Goal: Transaction & Acquisition: Book appointment/travel/reservation

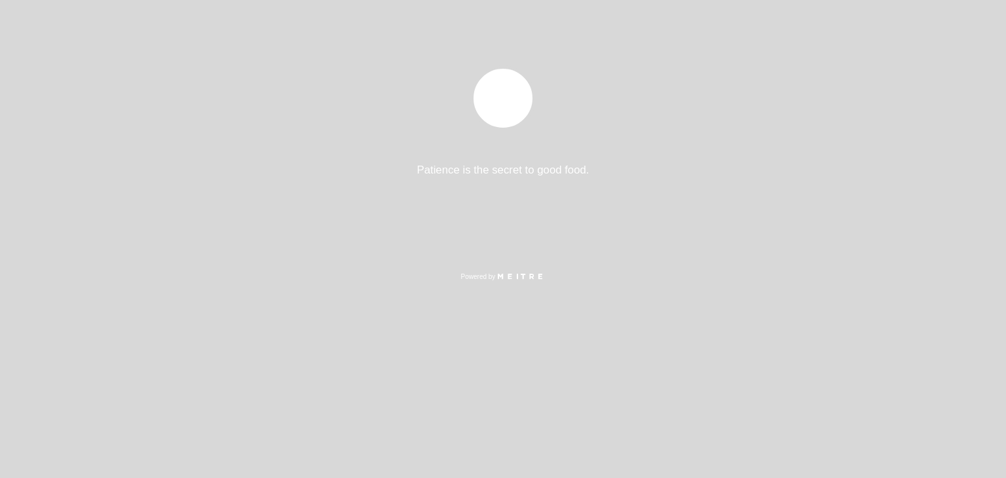
select select "es"
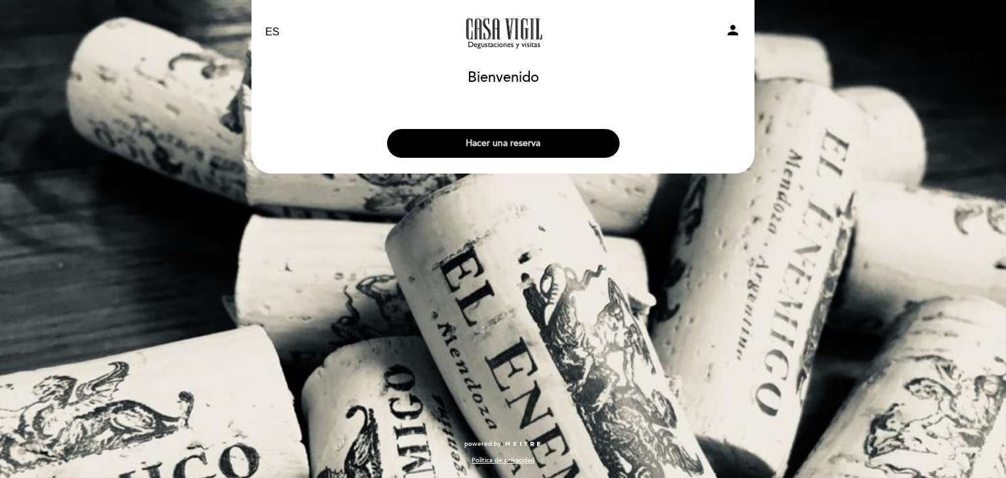
click at [517, 141] on button "Hacer una reserva" at bounding box center [503, 143] width 233 height 29
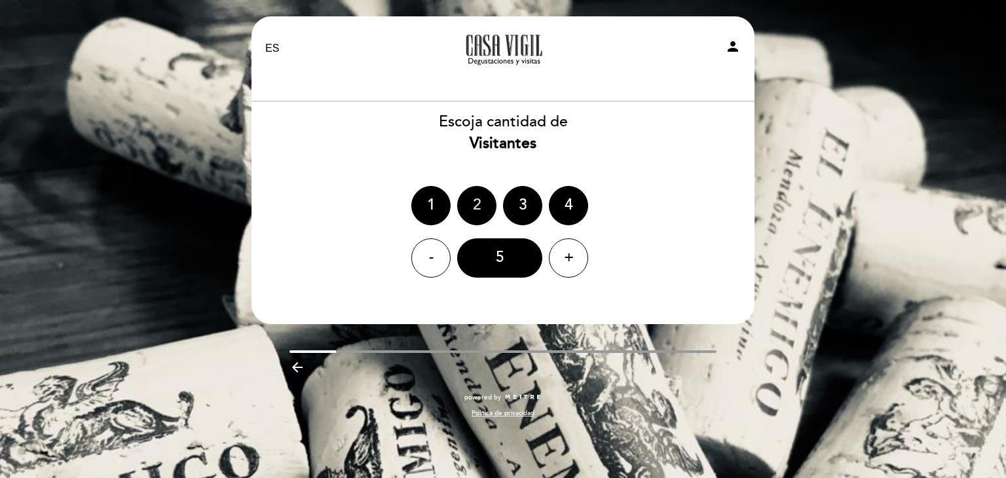
click at [469, 217] on div "2" at bounding box center [476, 205] width 39 height 39
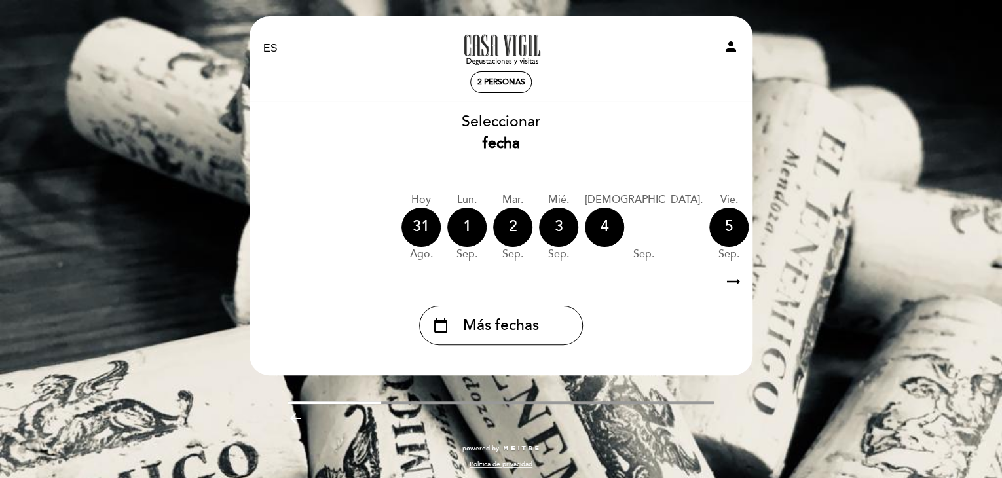
click at [733, 278] on icon "arrow_right_alt" at bounding box center [734, 282] width 20 height 28
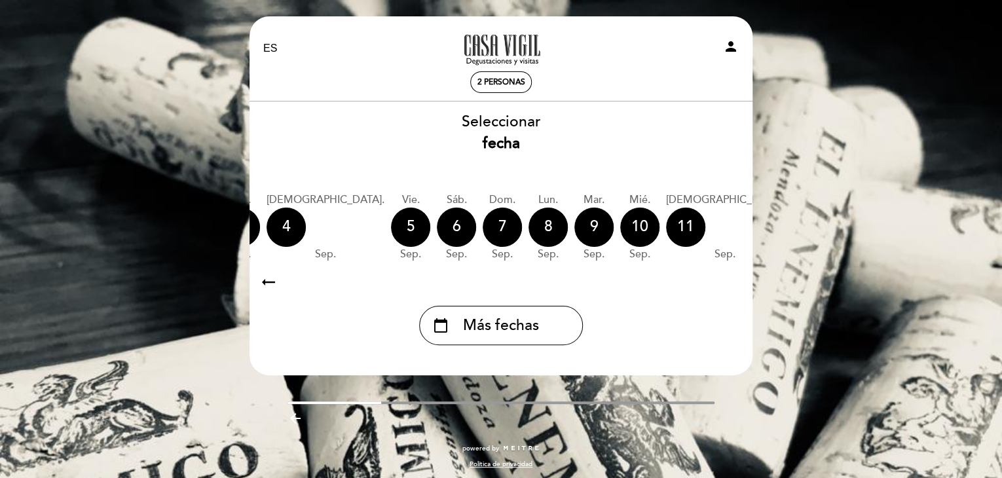
scroll to position [0, 382]
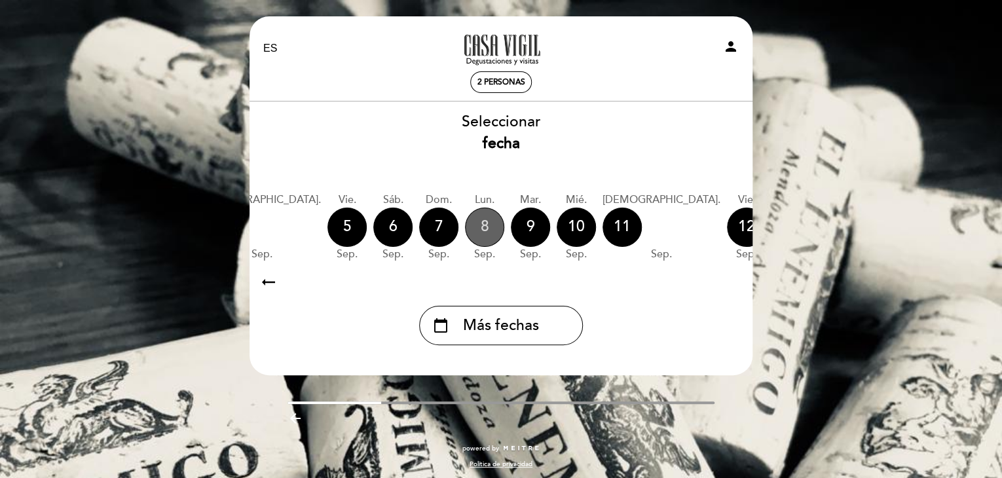
click at [465, 231] on div "8" at bounding box center [484, 227] width 39 height 39
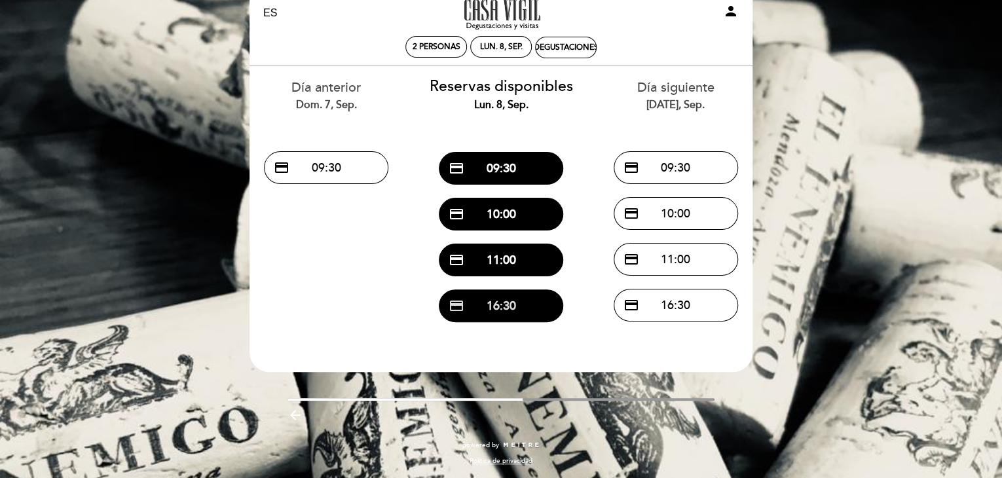
scroll to position [36, 0]
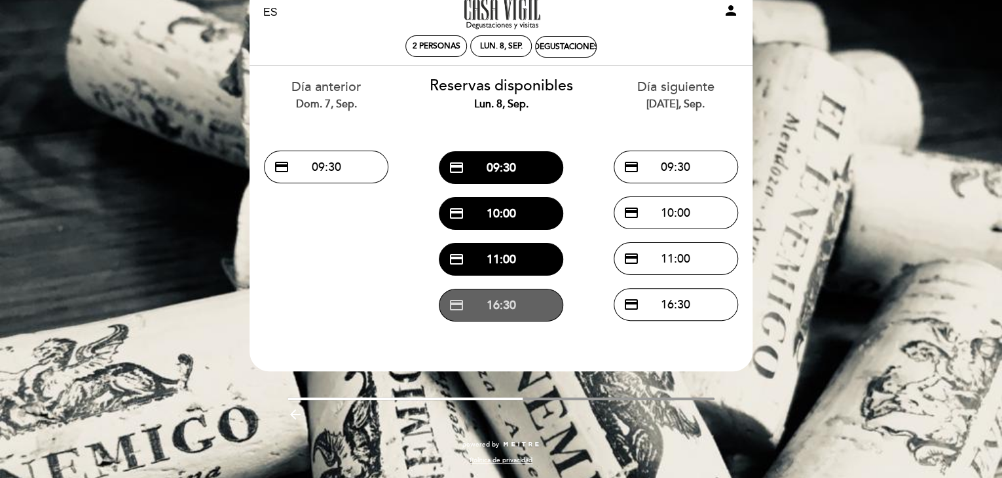
click at [496, 312] on button "credit_card 16:30" at bounding box center [501, 305] width 124 height 33
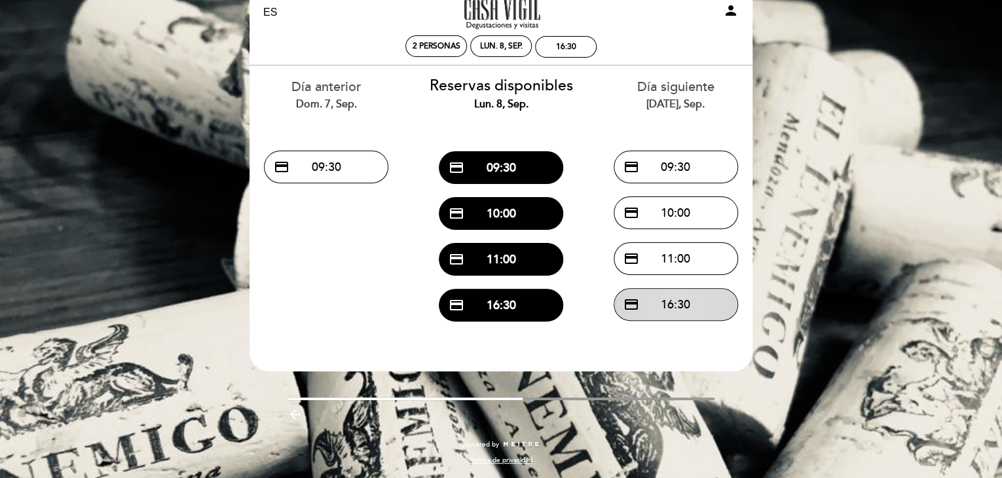
click at [690, 301] on button "credit_card 16:30" at bounding box center [676, 304] width 124 height 33
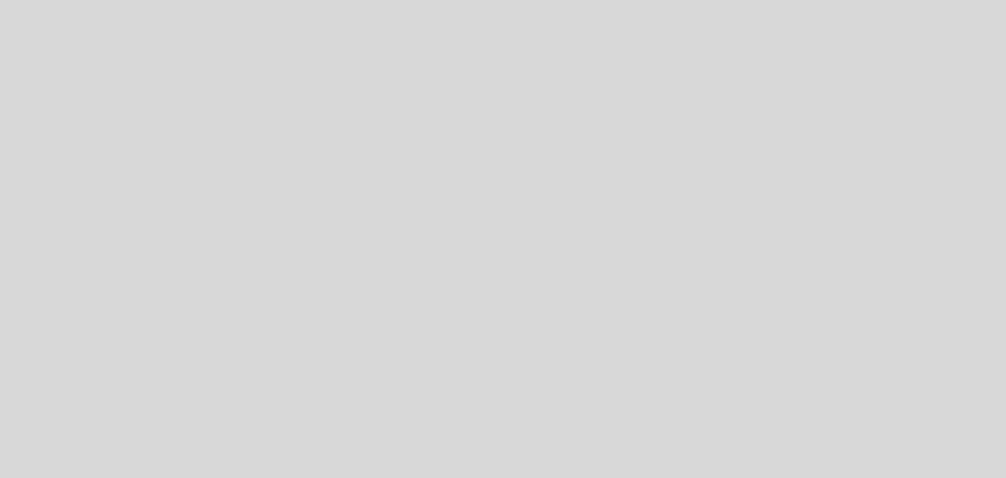
select select "es"
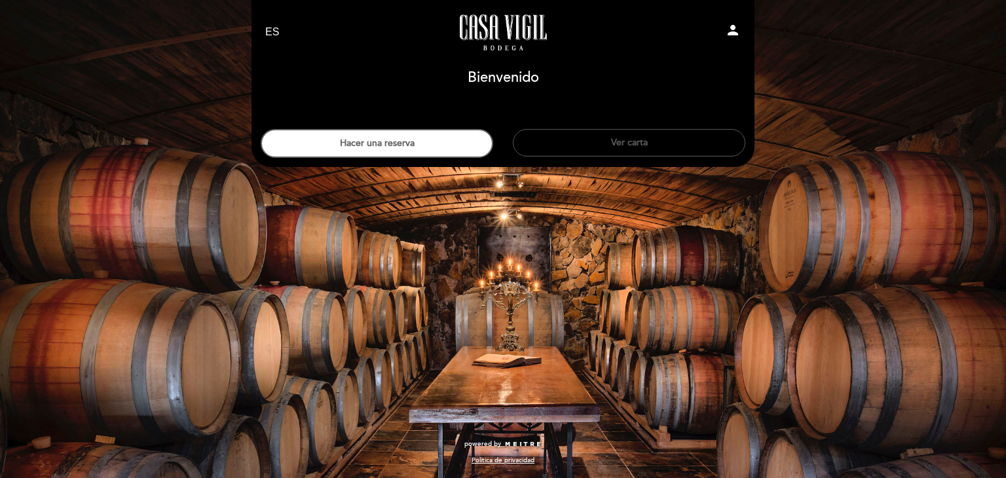
click at [633, 140] on button "Ver carta" at bounding box center [629, 143] width 233 height 28
click at [673, 138] on button "Ver carta" at bounding box center [629, 143] width 233 height 28
